Goal: Use online tool/utility: Utilize a website feature to perform a specific function

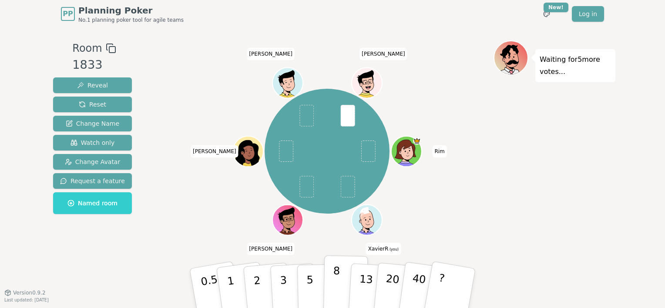
click at [341, 277] on button "8" at bounding box center [346, 289] width 45 height 66
drag, startPoint x: 366, startPoint y: 279, endPoint x: 364, endPoint y: 275, distance: 4.7
click at [365, 277] on button "7" at bounding box center [371, 289] width 47 height 68
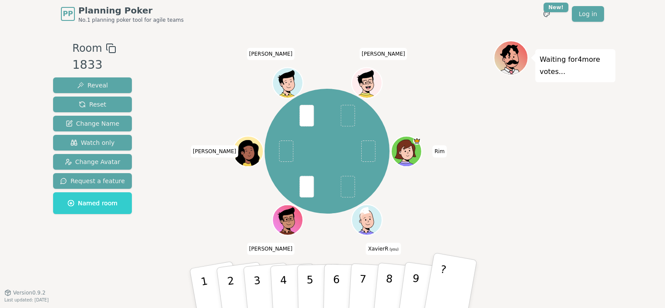
click at [448, 272] on button "?" at bounding box center [450, 289] width 54 height 72
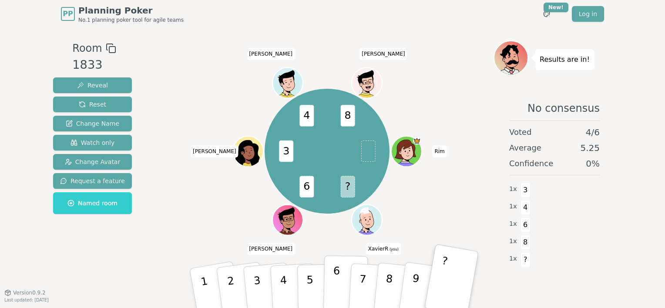
click at [348, 293] on button "6" at bounding box center [346, 289] width 45 height 66
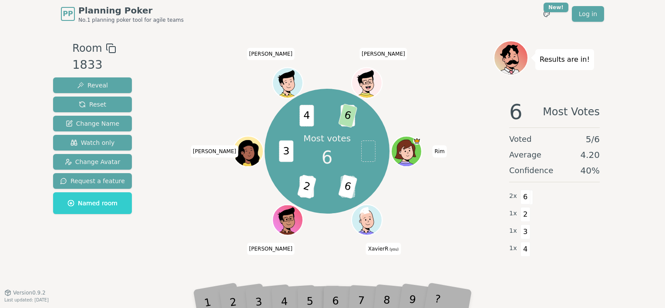
click at [263, 299] on div "3" at bounding box center [267, 288] width 29 height 33
drag, startPoint x: 263, startPoint y: 299, endPoint x: 322, endPoint y: 247, distance: 78.1
click at [322, 247] on div "Most votes 6 ? 6 6 2 3 4 8 6 [PERSON_NAME] (you) [PERSON_NAME] [PERSON_NAME] [P…" at bounding box center [327, 161] width 333 height 240
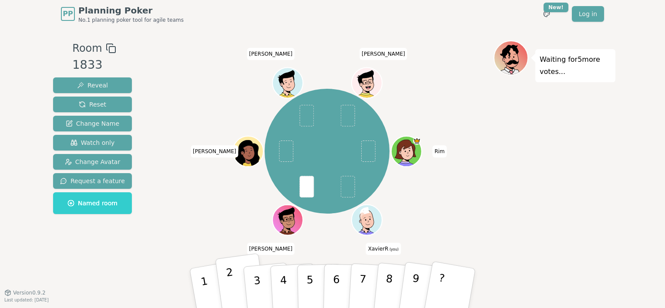
click at [230, 304] on p "2" at bounding box center [232, 289] width 13 height 47
click at [281, 276] on p "4" at bounding box center [285, 289] width 10 height 47
click at [291, 280] on button "4" at bounding box center [293, 289] width 47 height 68
click at [235, 279] on button "2" at bounding box center [241, 288] width 52 height 71
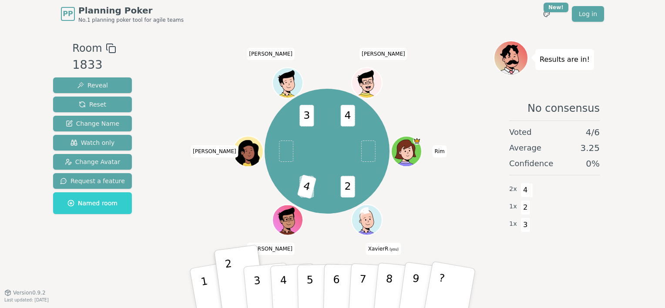
click at [466, 14] on div "PP Planning Poker No.1 planning poker tool for agile teams Toggle theme New! Lo…" at bounding box center [333, 14] width 544 height 28
click at [263, 284] on button "3" at bounding box center [268, 288] width 50 height 69
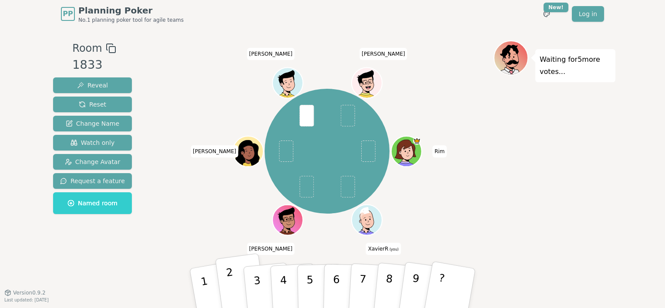
click at [237, 282] on button "2" at bounding box center [241, 288] width 52 height 71
click at [294, 275] on button "4" at bounding box center [293, 289] width 47 height 68
click at [291, 279] on button "4" at bounding box center [293, 289] width 47 height 68
